Goal: Transaction & Acquisition: Purchase product/service

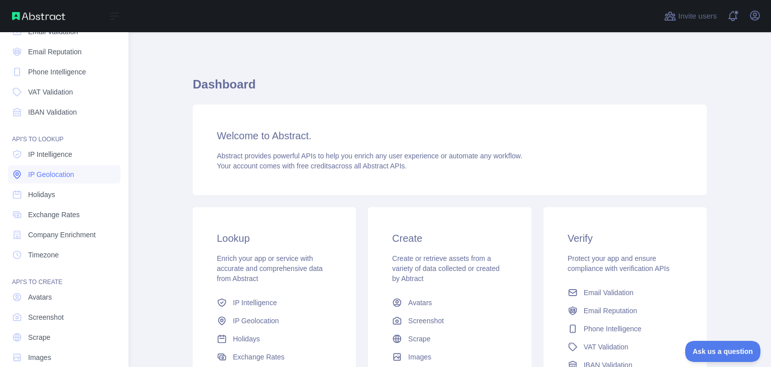
scroll to position [75, 0]
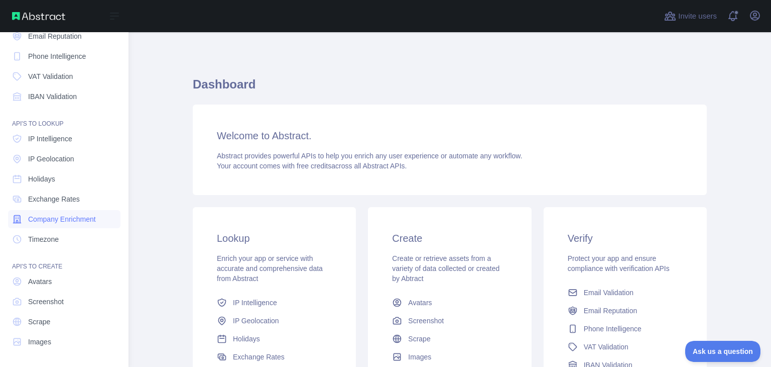
click at [56, 220] on span "Company Enrichment" at bounding box center [62, 219] width 68 height 10
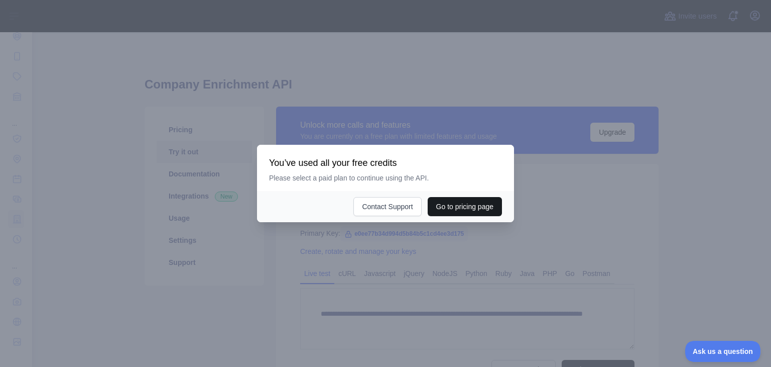
click at [478, 207] on button "Go to pricing page" at bounding box center [465, 206] width 74 height 19
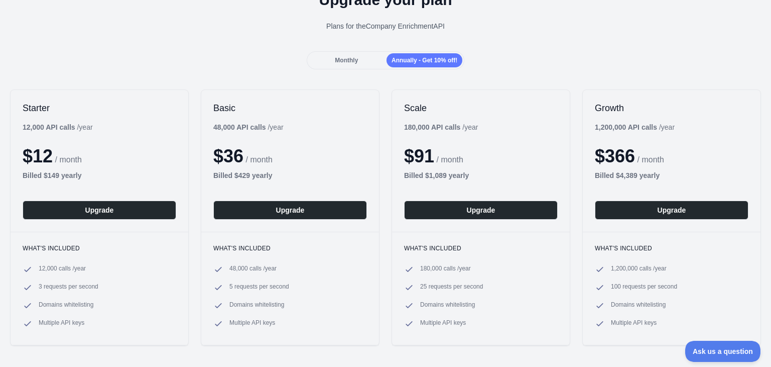
scroll to position [57, 0]
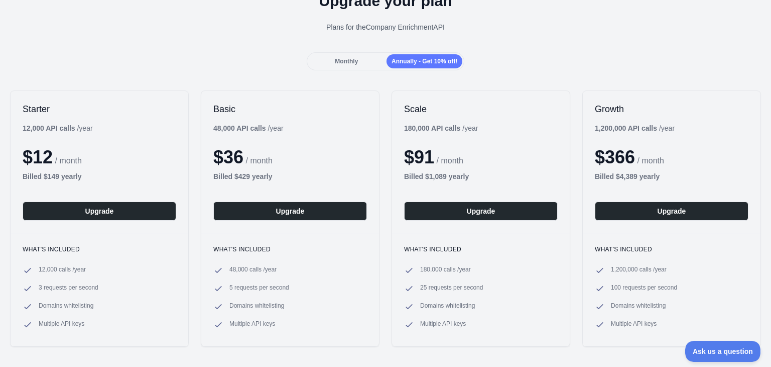
click at [127, 125] on div "Starter 12,000 API calls / year $ 12 / month Billed $ 149 yearly Upgrade" at bounding box center [100, 162] width 178 height 142
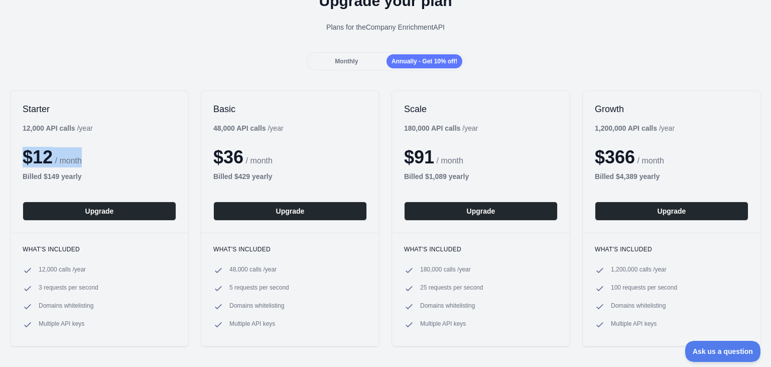
click at [127, 125] on div "Starter 12,000 API calls / year $ 12 / month Billed $ 149 yearly Upgrade" at bounding box center [100, 162] width 178 height 142
click at [145, 121] on div "Starter 12,000 API calls / year $ 12 / month Billed $ 149 yearly Upgrade" at bounding box center [100, 162] width 178 height 142
click at [271, 108] on h2 "Basic" at bounding box center [290, 109] width 154 height 12
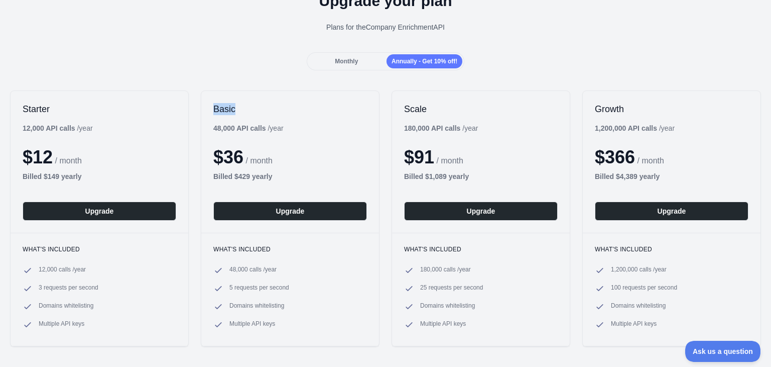
click at [271, 108] on h2 "Basic" at bounding box center [290, 109] width 154 height 12
click at [428, 107] on h2 "Scale" at bounding box center [481, 109] width 154 height 12
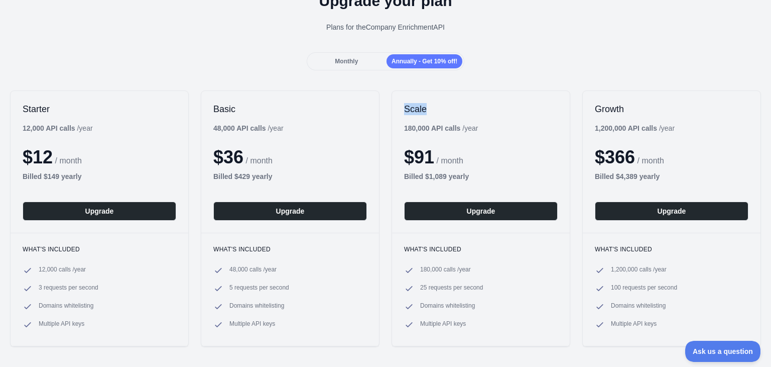
click at [428, 107] on h2 "Scale" at bounding box center [481, 109] width 154 height 12
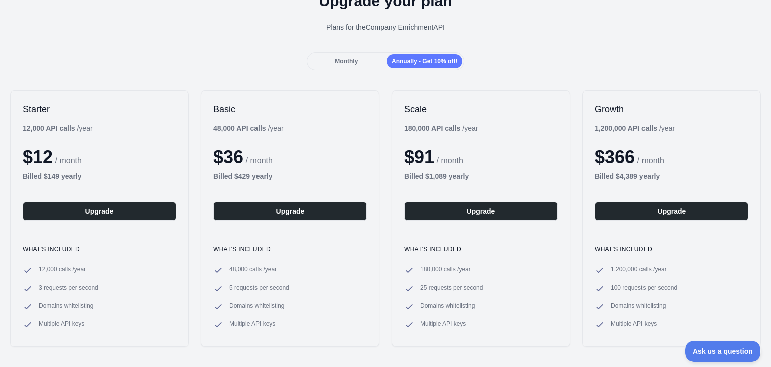
click at [620, 104] on h2 "Growth" at bounding box center [672, 109] width 154 height 12
click at [628, 107] on h2 "Growth" at bounding box center [672, 109] width 154 height 12
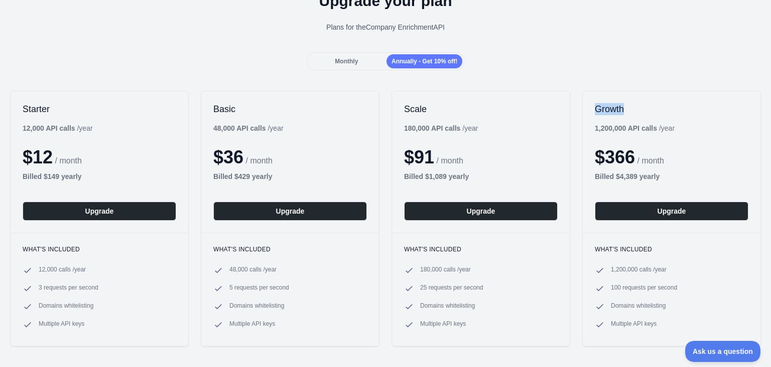
click at [628, 107] on h2 "Growth" at bounding box center [672, 109] width 154 height 12
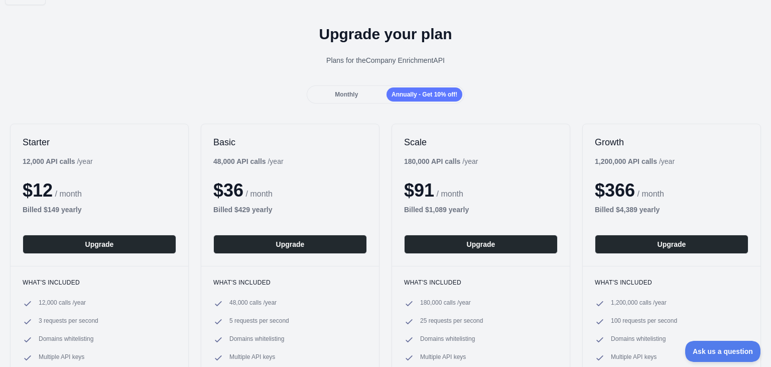
scroll to position [22, 0]
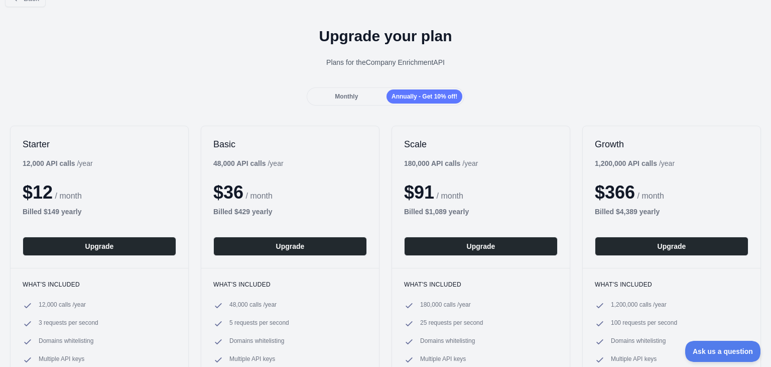
click at [488, 77] on div "Upgrade your plan Plans for the Company Enrichment API" at bounding box center [385, 51] width 771 height 72
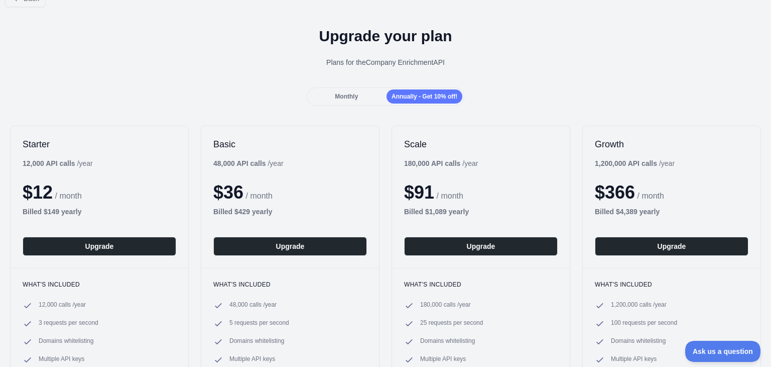
click at [462, 71] on div "Upgrade your plan Plans for the Company Enrichment API" at bounding box center [385, 51] width 771 height 72
